Goal: Task Accomplishment & Management: Manage account settings

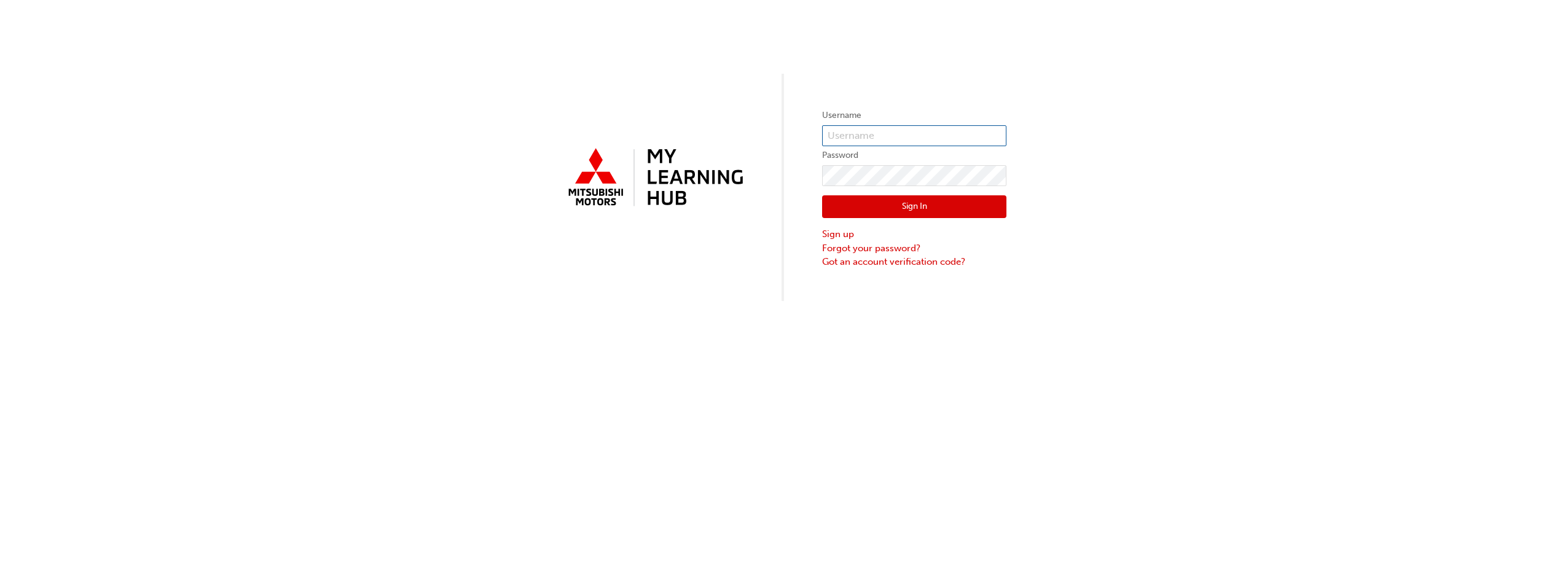
type input "0005002164"
drag, startPoint x: 924, startPoint y: 133, endPoint x: 416, endPoint y: 129, distance: 508.0
click at [416, 129] on div "Username 0005002164 Password Sign In Sign up Forgot your password? Got an accou…" at bounding box center [784, 151] width 1568 height 301
click at [1220, 284] on div "Username Password Sign In Sign up Forgot your password? Got an account verifica…" at bounding box center [784, 151] width 1568 height 301
click at [373, 138] on div "Username Password Sign In Sign up Forgot your password? Got an account verifica…" at bounding box center [784, 151] width 1568 height 301
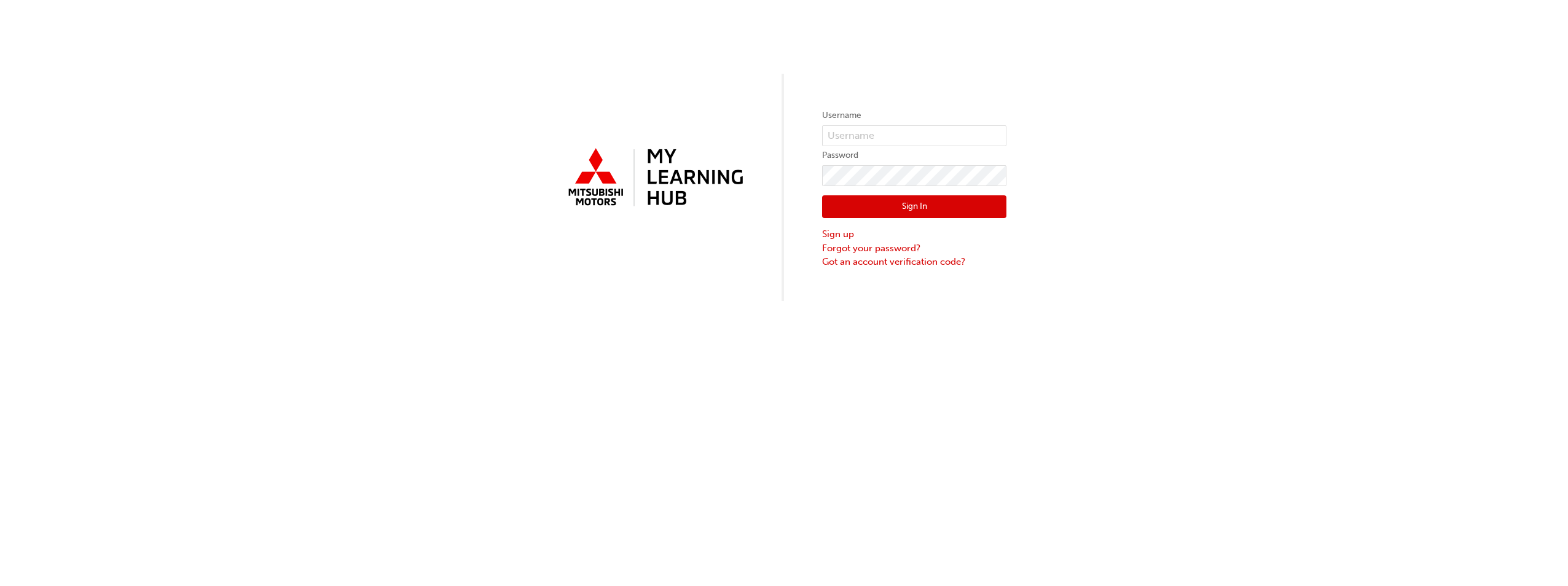
drag, startPoint x: 1227, startPoint y: 329, endPoint x: 1196, endPoint y: 330, distance: 31.0
click at [1227, 329] on div "Username Password Sign In Sign up Forgot your password? Got an account verifica…" at bounding box center [784, 293] width 1568 height 586
click at [877, 250] on link "Forgot your password?" at bounding box center [914, 249] width 185 height 14
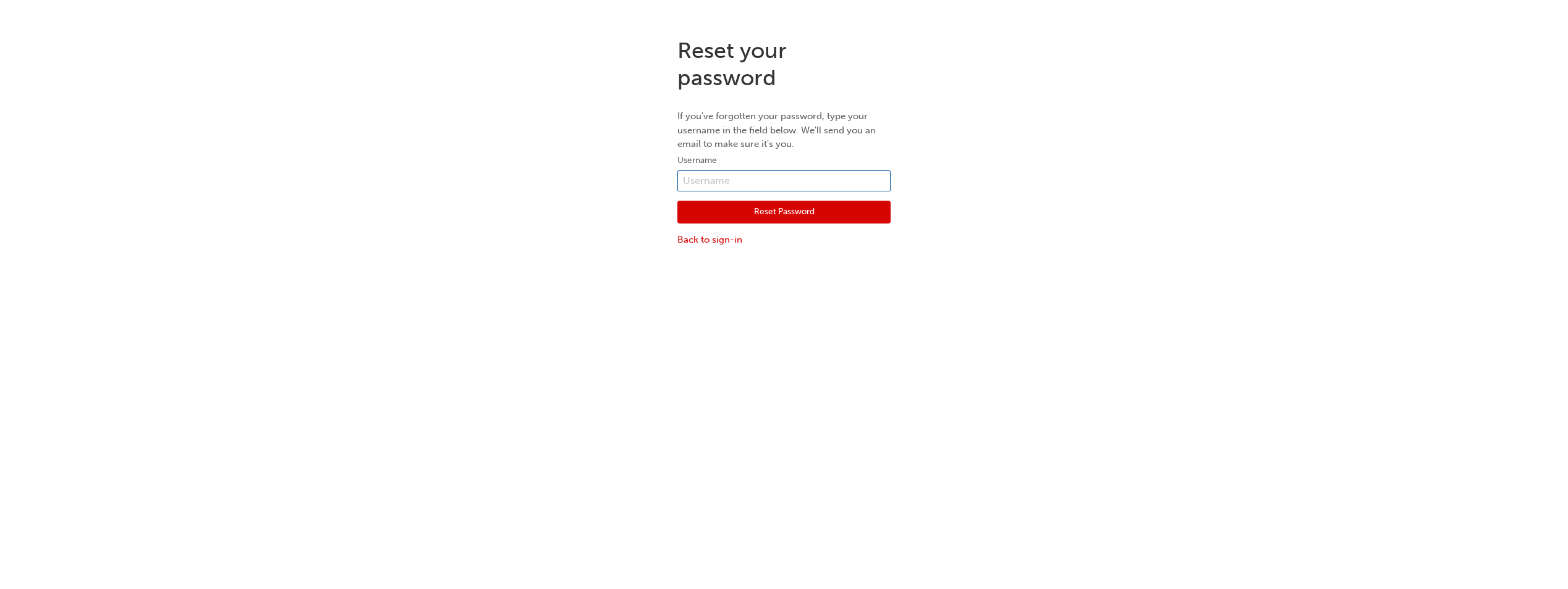
click at [757, 182] on input "text" at bounding box center [784, 180] width 213 height 21
type input "5555941"
click at [775, 212] on button "Reset Password" at bounding box center [784, 212] width 213 height 23
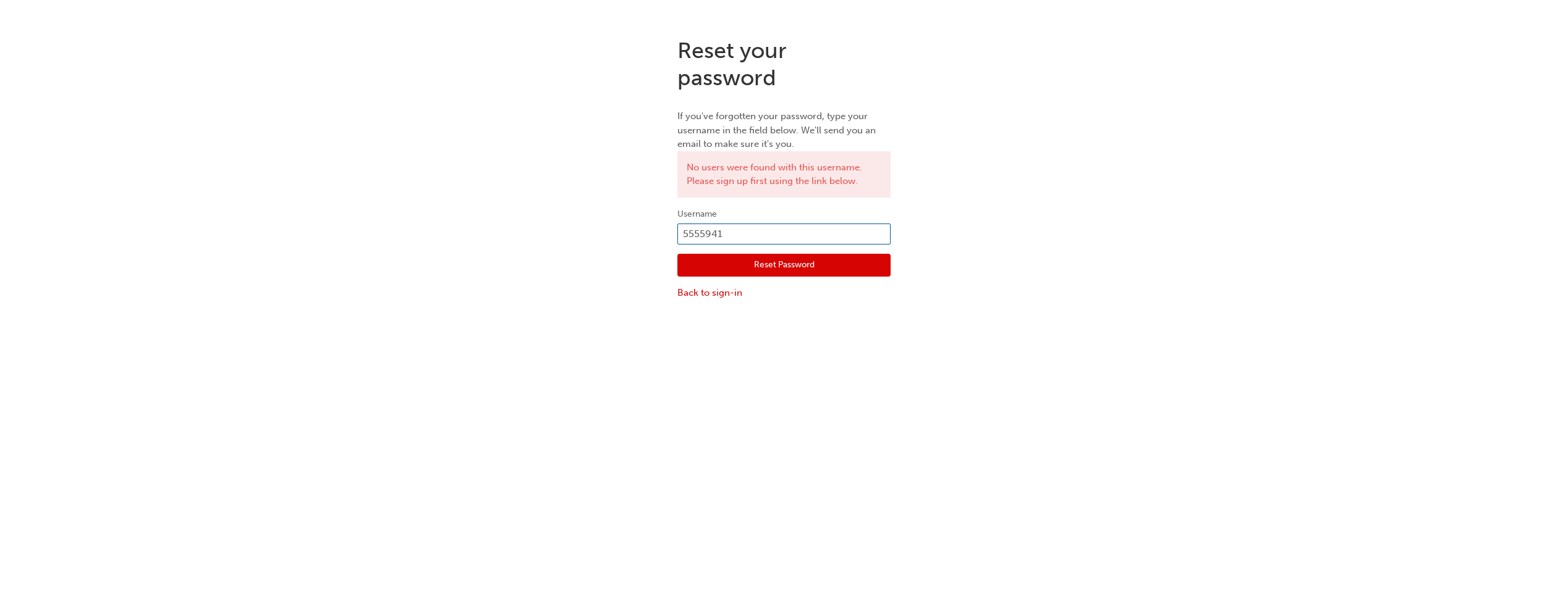
click at [681, 235] on input "5555941" at bounding box center [784, 233] width 213 height 21
type input "0005555941"
click at [780, 269] on button "Reset Password" at bounding box center [784, 265] width 213 height 23
click at [778, 239] on input "0005555941" at bounding box center [784, 233] width 213 height 21
type input "0005555949"
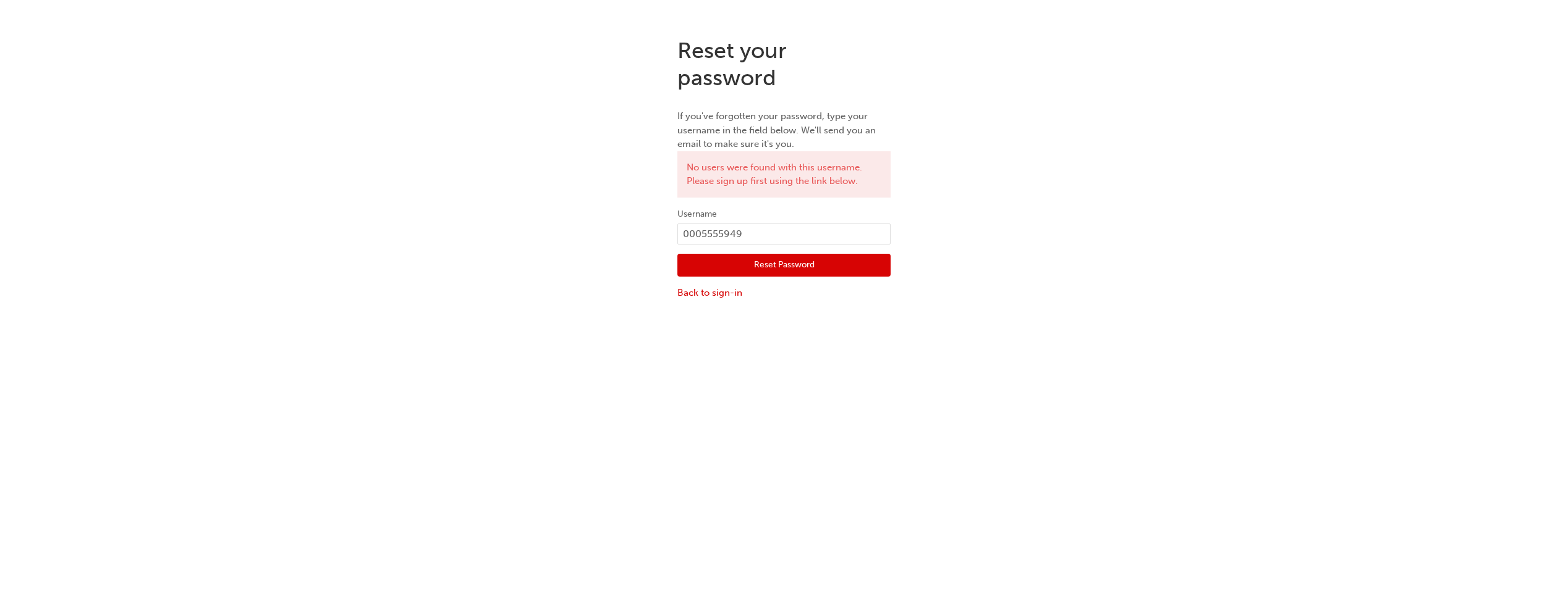
click at [767, 264] on button "Reset Password" at bounding box center [784, 265] width 213 height 23
click at [702, 228] on input "0005555949" at bounding box center [784, 233] width 213 height 21
type input "5555949"
click at [789, 272] on button "Reset Password" at bounding box center [784, 265] width 213 height 23
